Goal: Find specific page/section: Find specific page/section

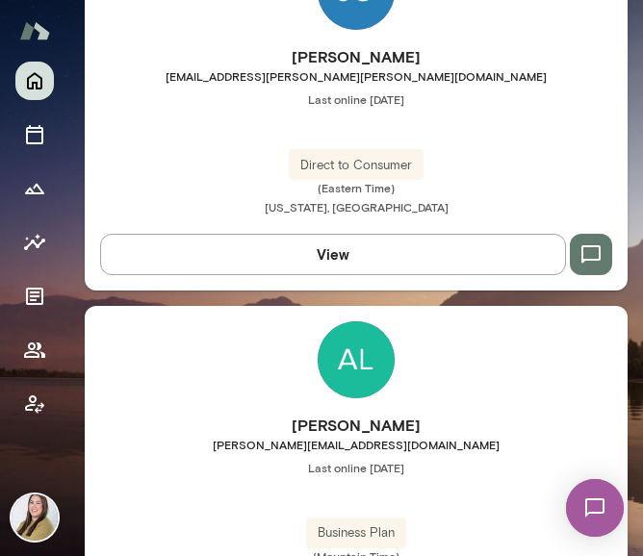
scroll to position [4583, 0]
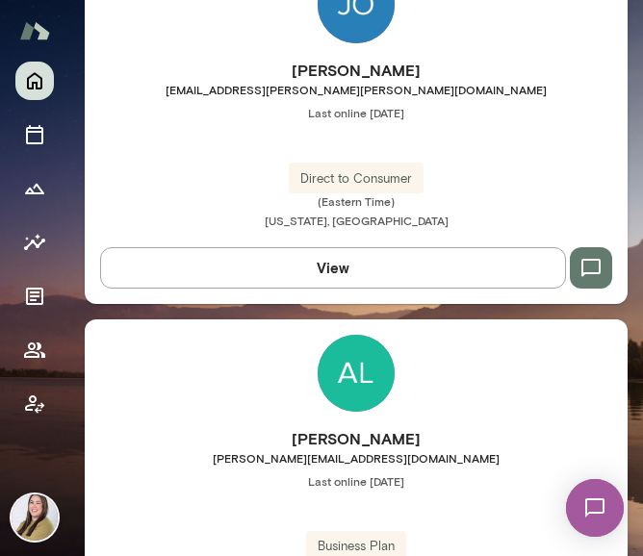
click at [348, 371] on img at bounding box center [356, 373] width 77 height 77
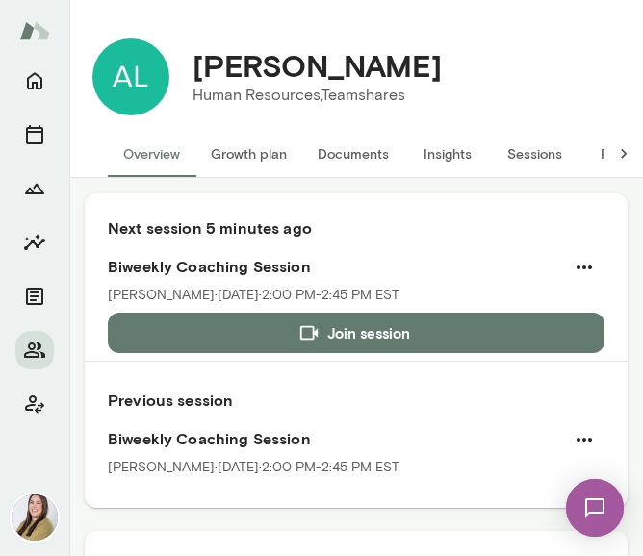
click at [360, 153] on button "Documents" at bounding box center [353, 154] width 102 height 46
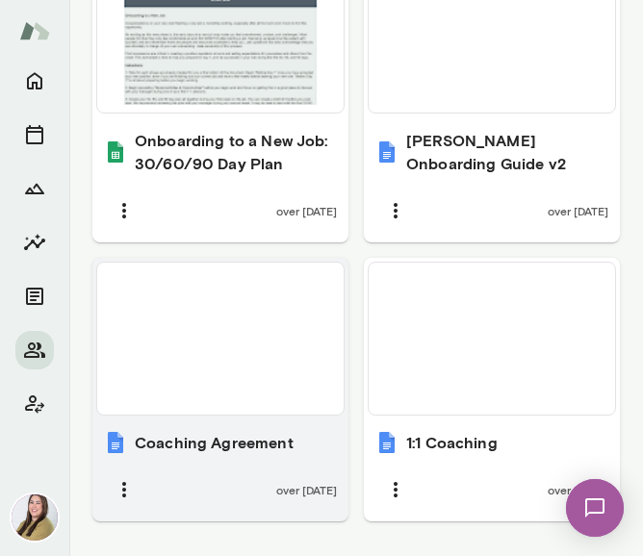
scroll to position [1180, 0]
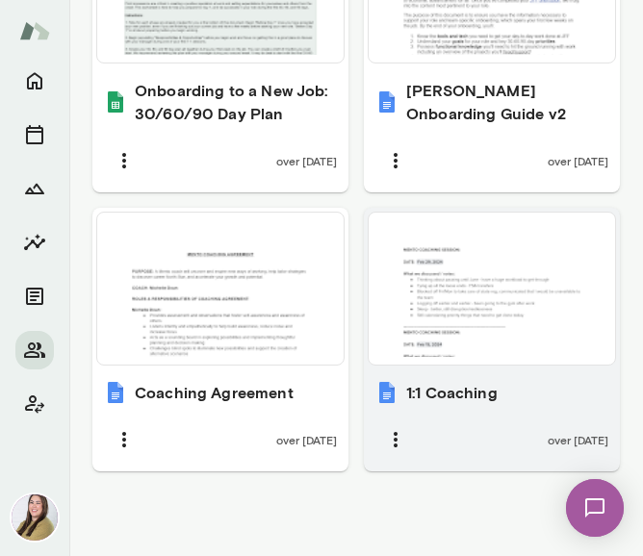
click at [398, 324] on div at bounding box center [491, 288] width 231 height 137
